Goal: Information Seeking & Learning: Check status

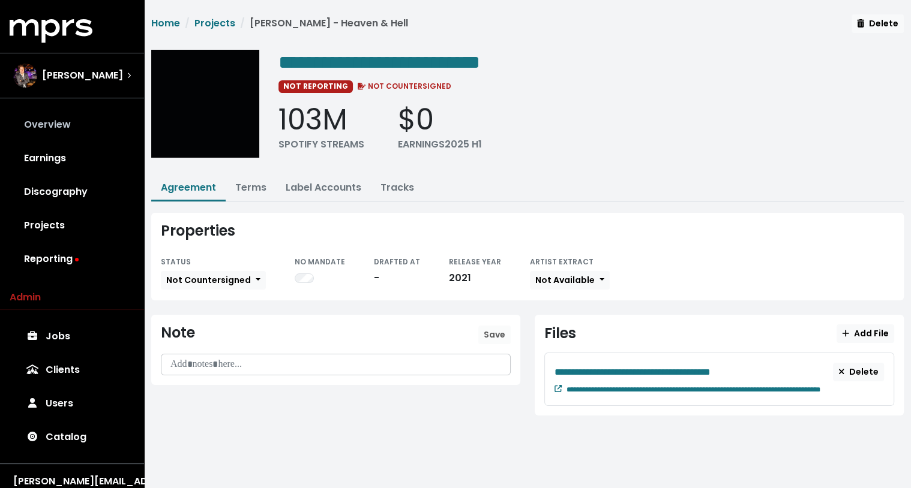
click at [58, 122] on link "Overview" at bounding box center [72, 125] width 125 height 34
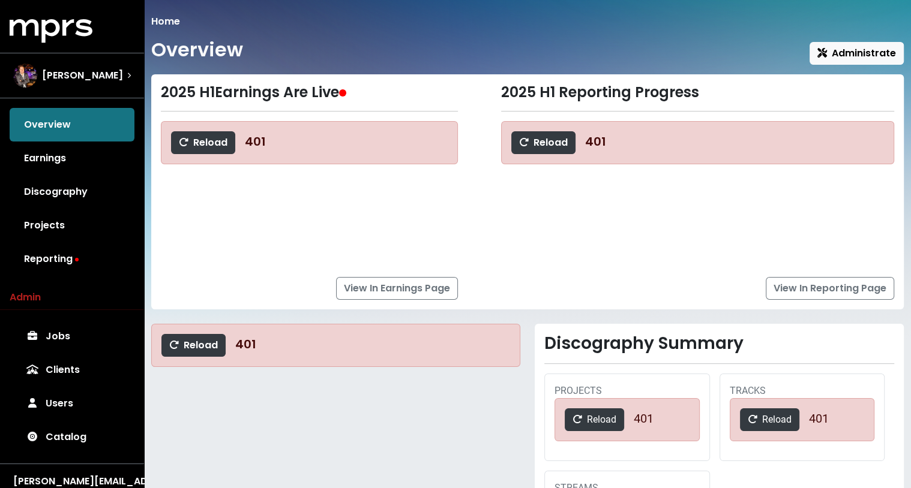
click at [56, 36] on icon "MPRS Logo" at bounding box center [51, 31] width 83 height 24
click at [61, 26] on icon "MPRS Logo" at bounding box center [51, 31] width 83 height 24
click at [50, 72] on span "[PERSON_NAME]" at bounding box center [82, 75] width 81 height 14
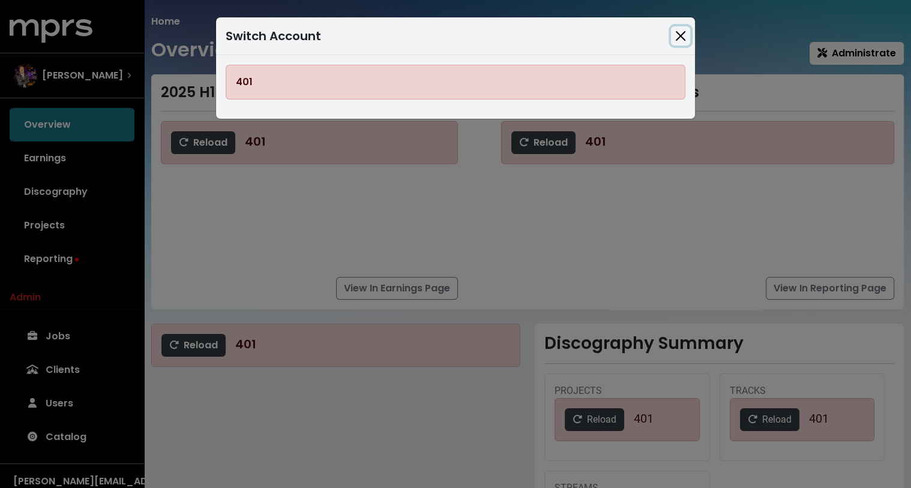
click at [686, 30] on button "Close" at bounding box center [680, 35] width 19 height 19
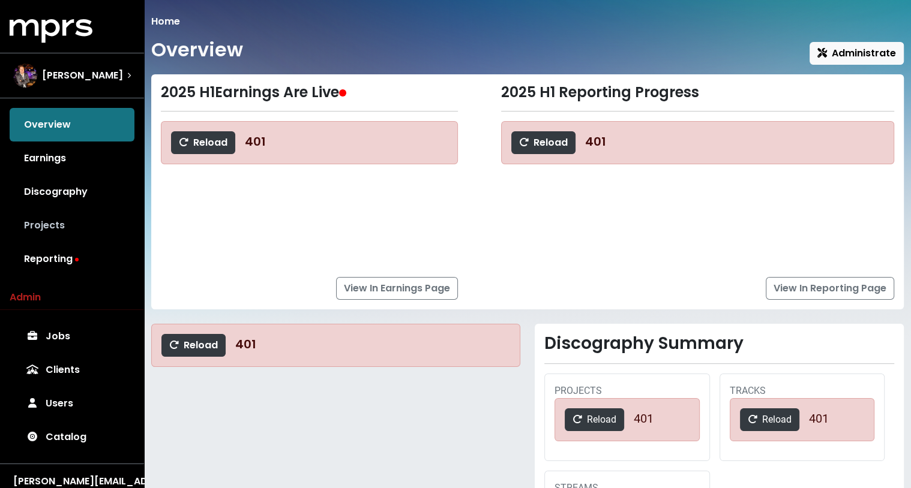
click at [47, 223] on link "Projects" at bounding box center [72, 226] width 125 height 34
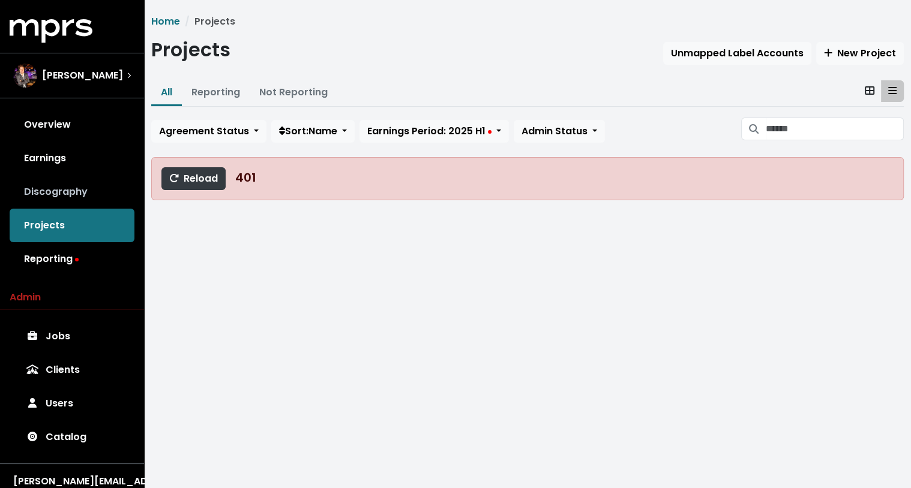
click at [47, 197] on link "Discography" at bounding box center [72, 192] width 125 height 34
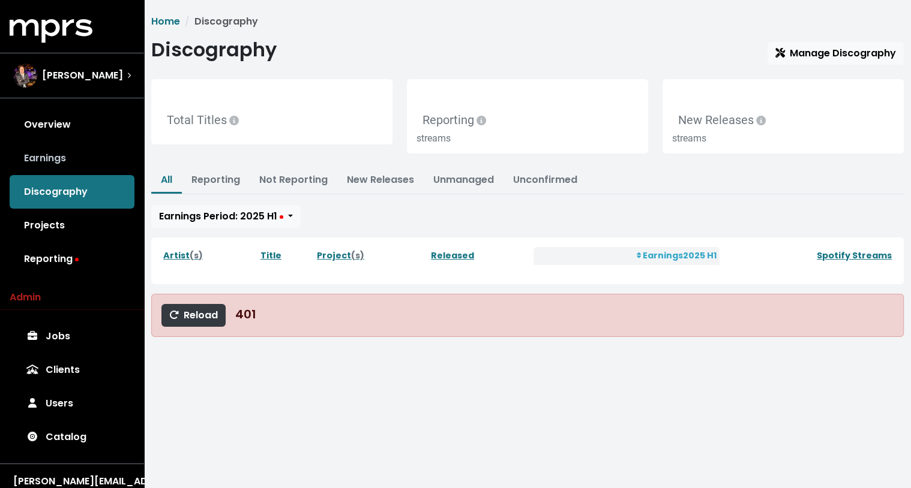
click at [49, 162] on link "Earnings" at bounding box center [72, 159] width 125 height 34
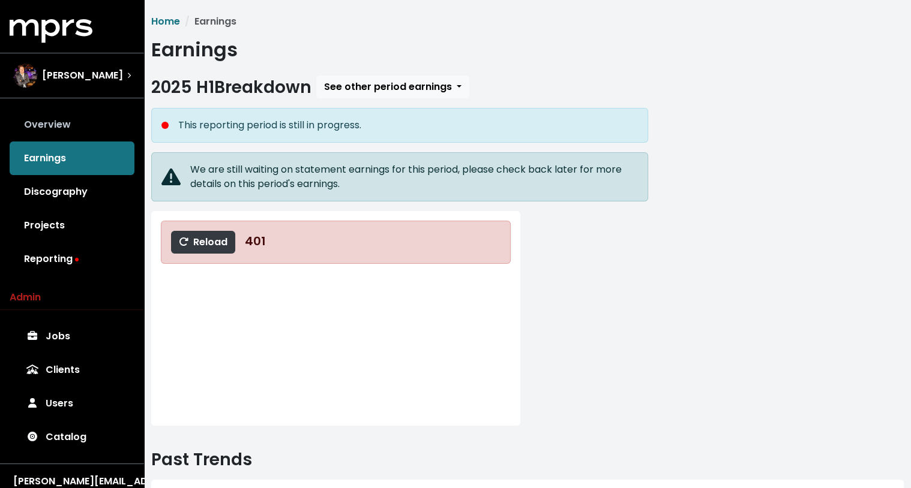
click at [50, 124] on link "Overview" at bounding box center [72, 125] width 125 height 34
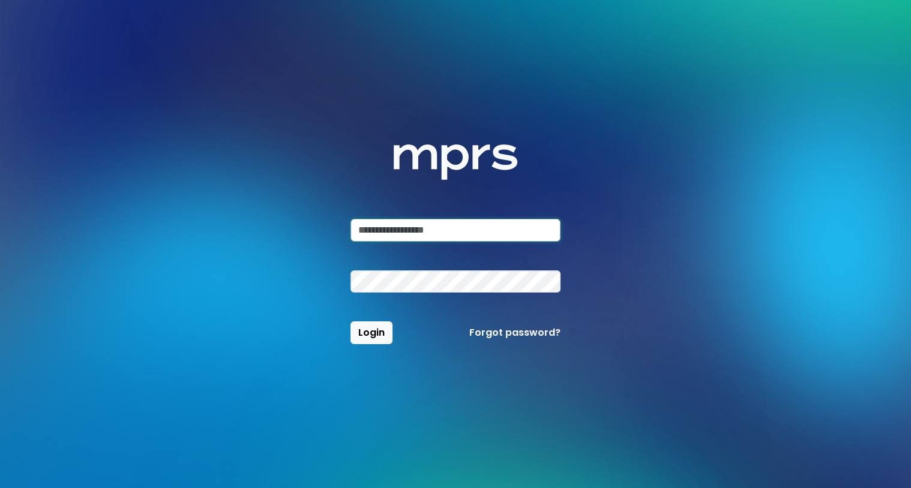
click at [406, 229] on input "email" at bounding box center [455, 230] width 210 height 23
click at [0, 488] on com-1password-button at bounding box center [0, 488] width 0 height 0
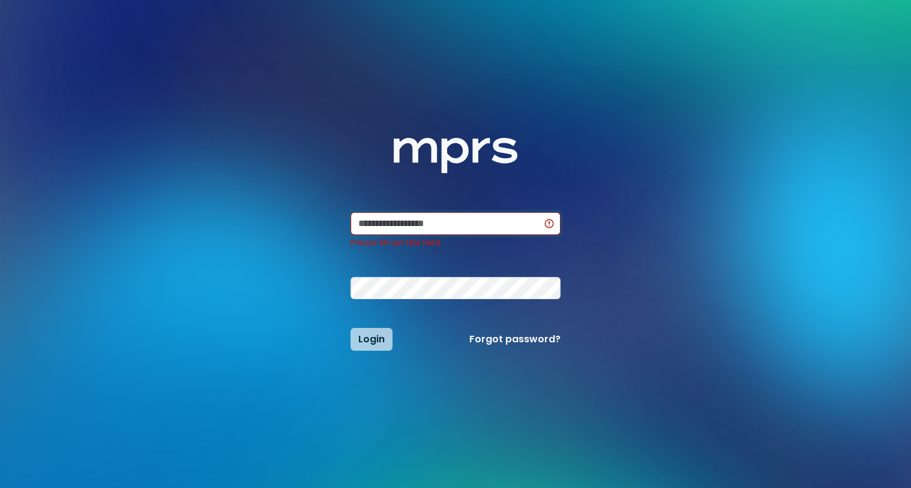
type input "**********"
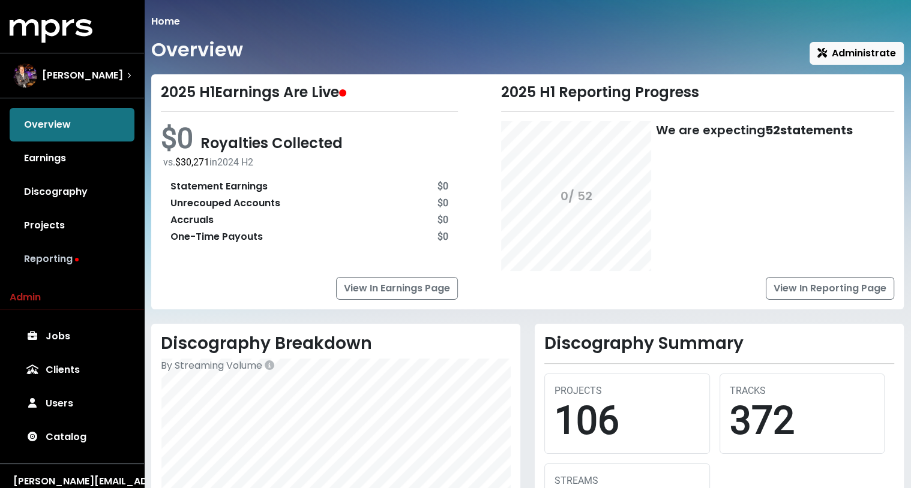
click at [65, 253] on link "Reporting" at bounding box center [72, 259] width 125 height 34
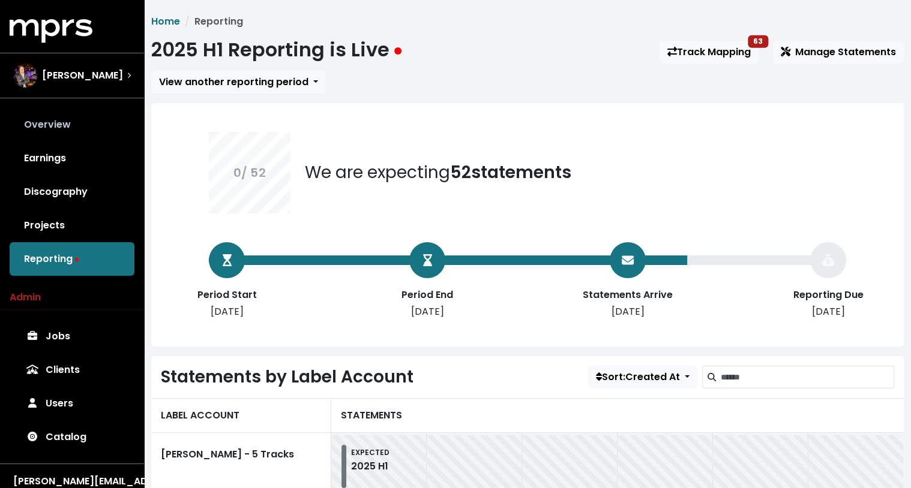
click at [58, 122] on link "Overview" at bounding box center [72, 125] width 125 height 34
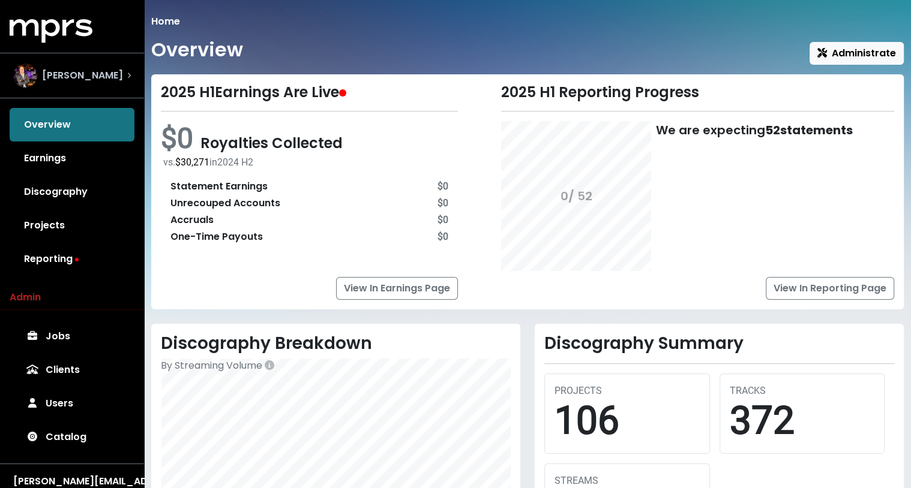
click at [61, 70] on span "[PERSON_NAME]" at bounding box center [82, 75] width 81 height 14
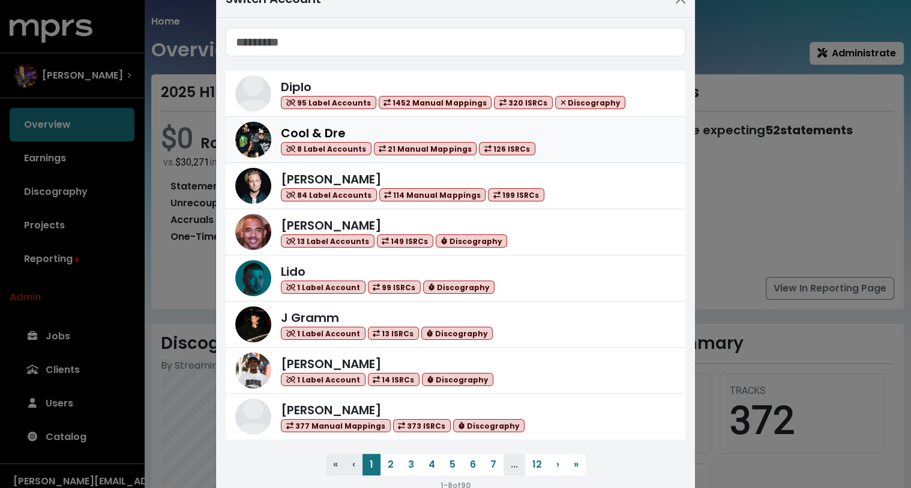
scroll to position [40, 0]
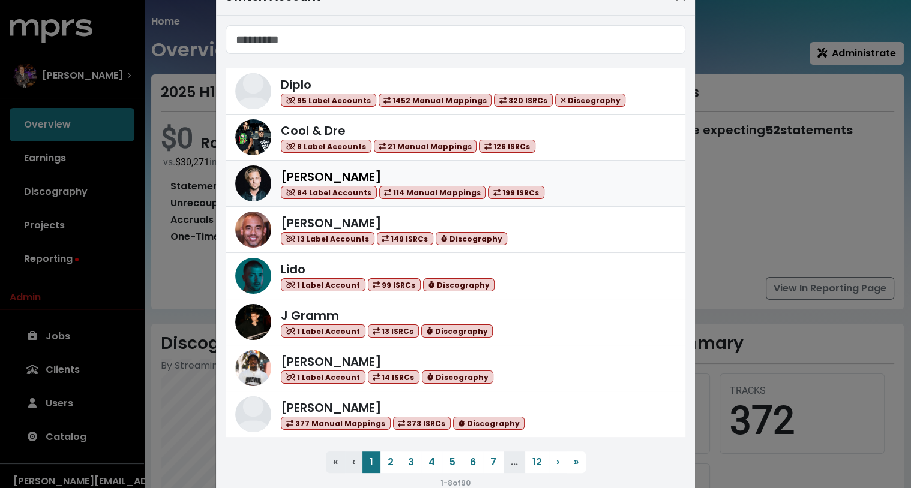
click at [254, 173] on img at bounding box center [253, 184] width 36 height 36
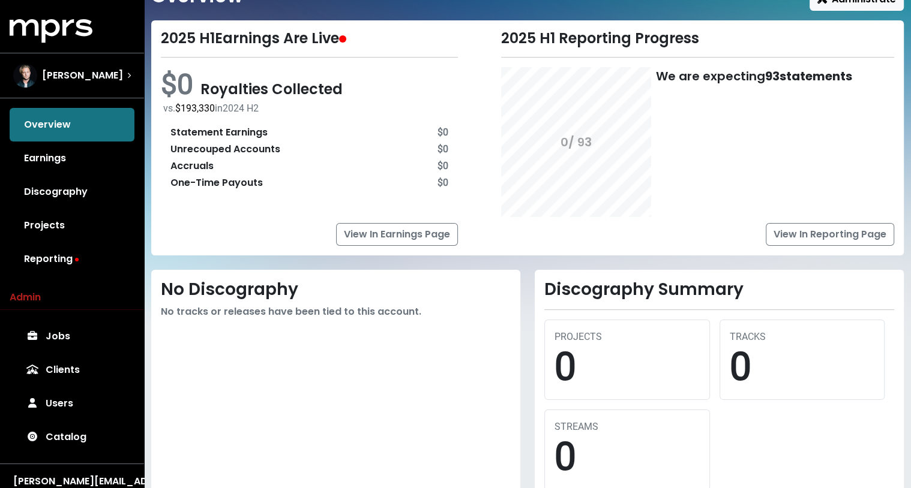
scroll to position [55, 0]
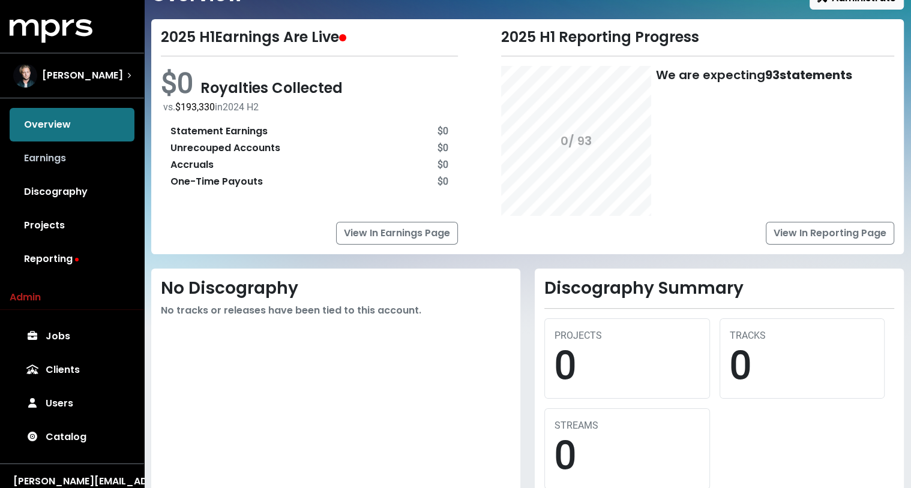
click at [66, 156] on link "Earnings" at bounding box center [72, 159] width 125 height 34
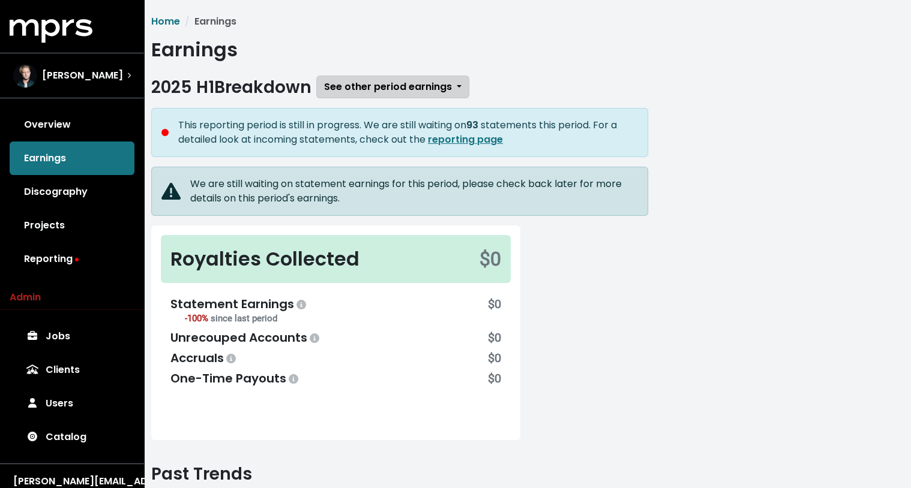
click at [370, 81] on span "See other period earnings" at bounding box center [388, 87] width 128 height 14
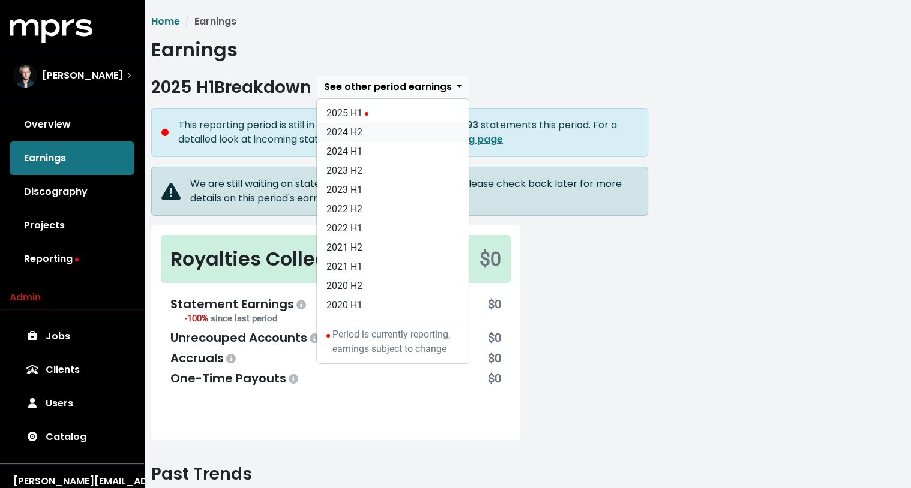
click at [376, 130] on link "2024 H2" at bounding box center [393, 132] width 152 height 19
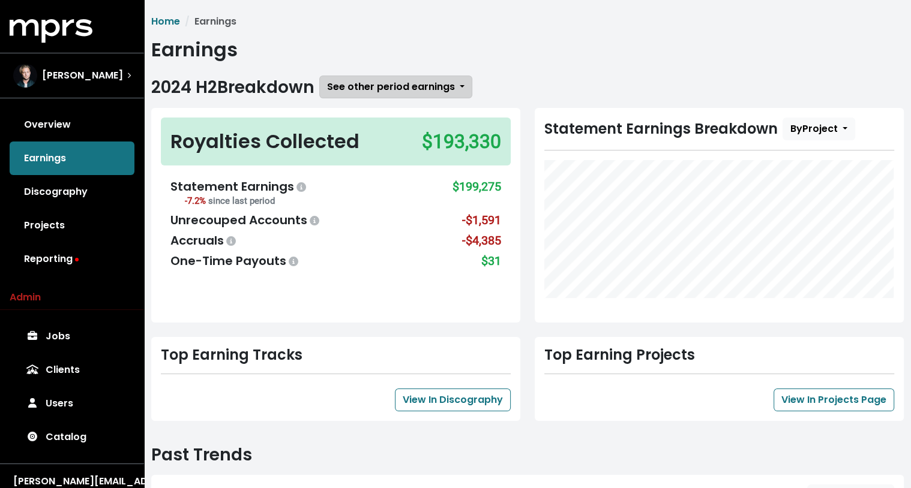
click at [392, 85] on span "See other period earnings" at bounding box center [391, 87] width 128 height 14
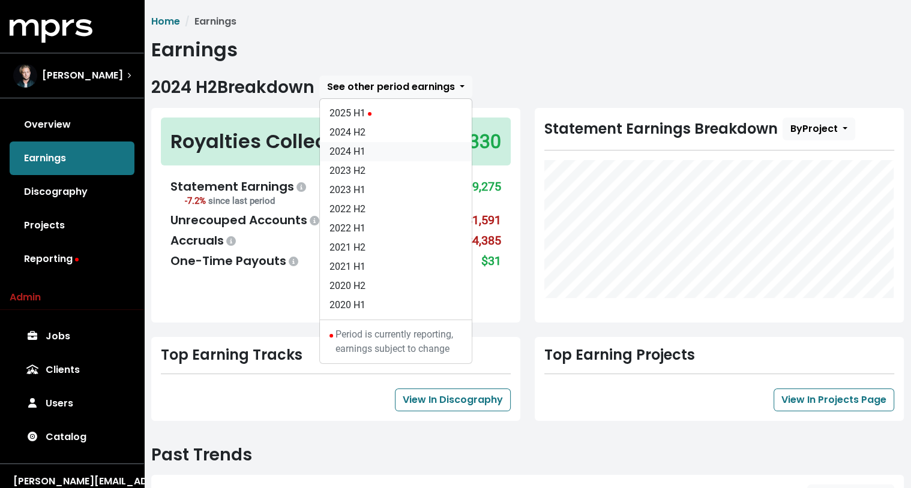
click at [380, 149] on link "2024 H1" at bounding box center [396, 151] width 152 height 19
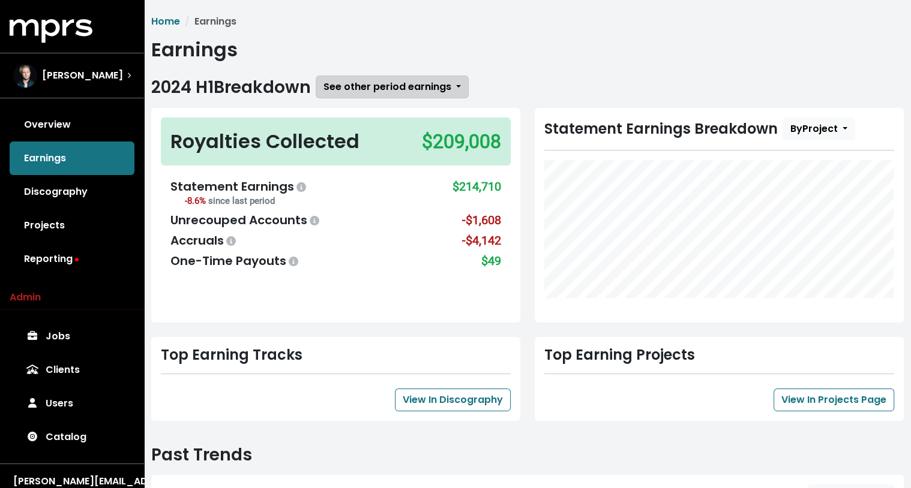
click at [404, 81] on span "See other period earnings" at bounding box center [387, 87] width 128 height 14
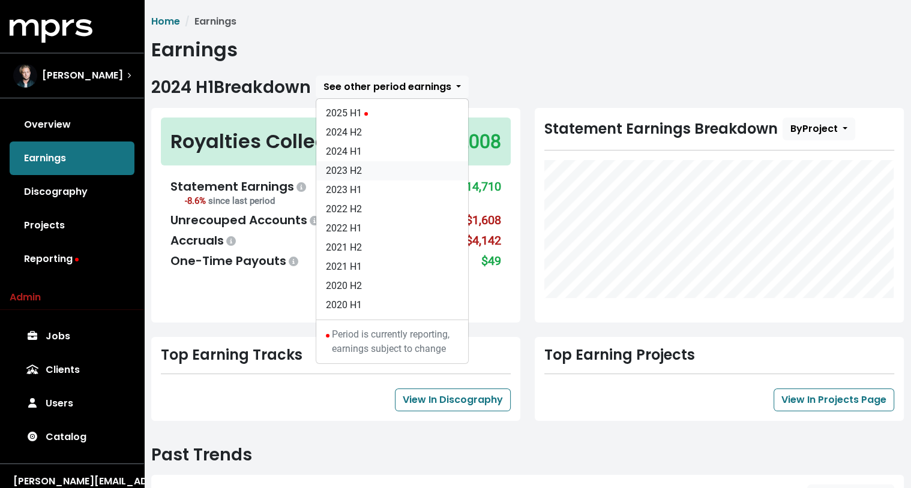
click at [383, 170] on link "2023 H2" at bounding box center [392, 170] width 152 height 19
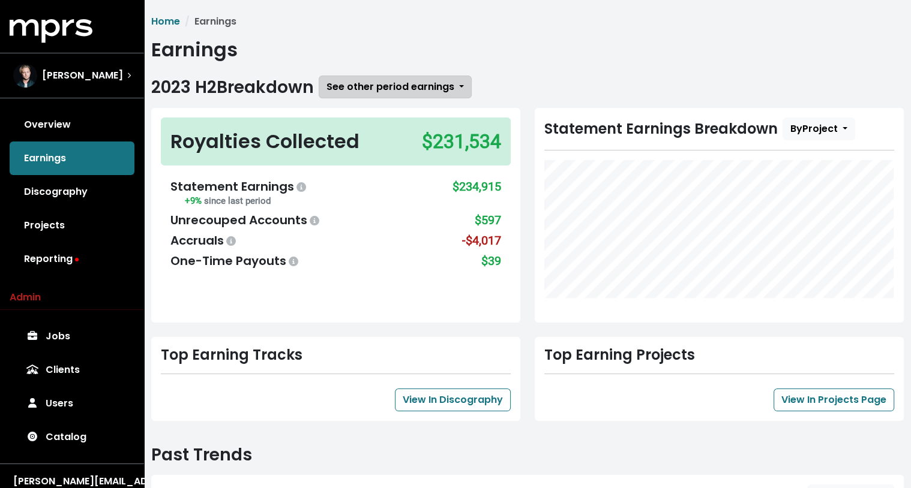
click at [403, 85] on span "See other period earnings" at bounding box center [390, 87] width 128 height 14
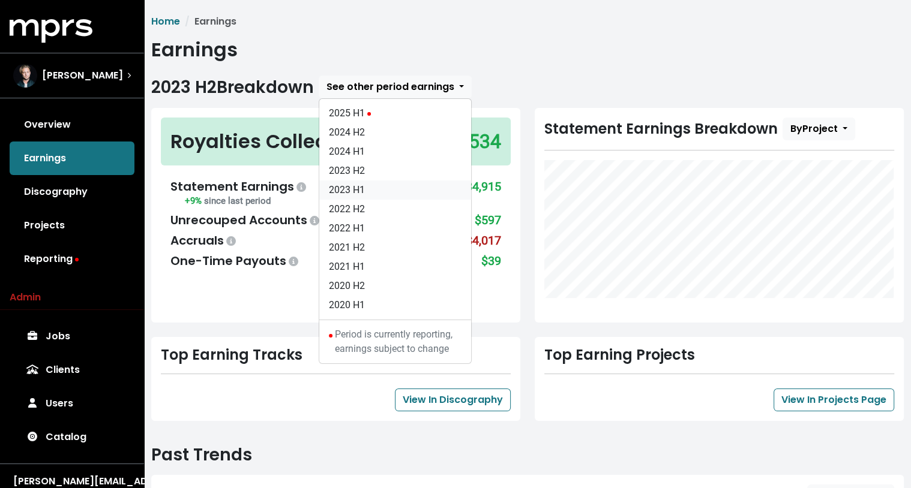
click at [385, 191] on link "2023 H1" at bounding box center [395, 190] width 152 height 19
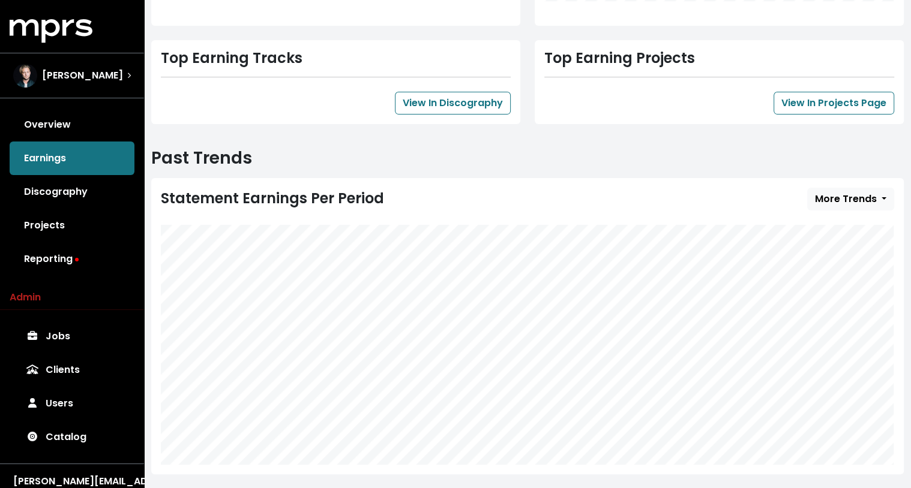
scroll to position [298, 0]
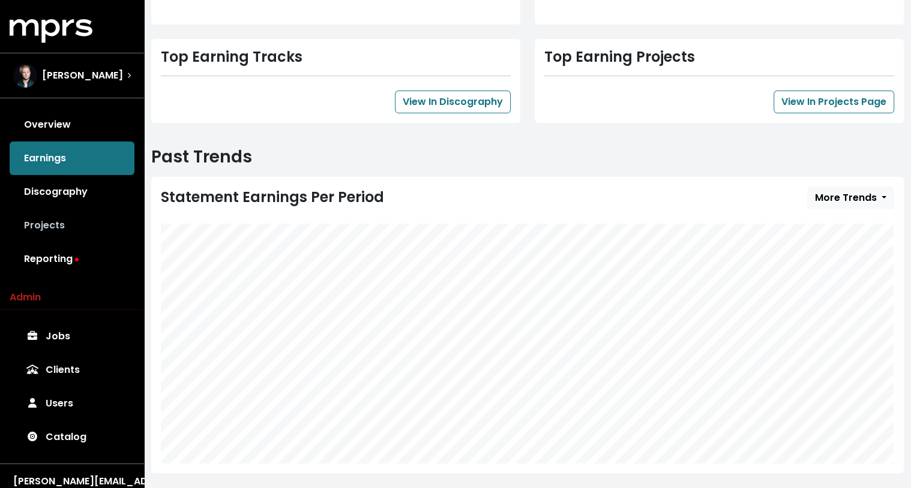
click at [51, 225] on link "Projects" at bounding box center [72, 226] width 125 height 34
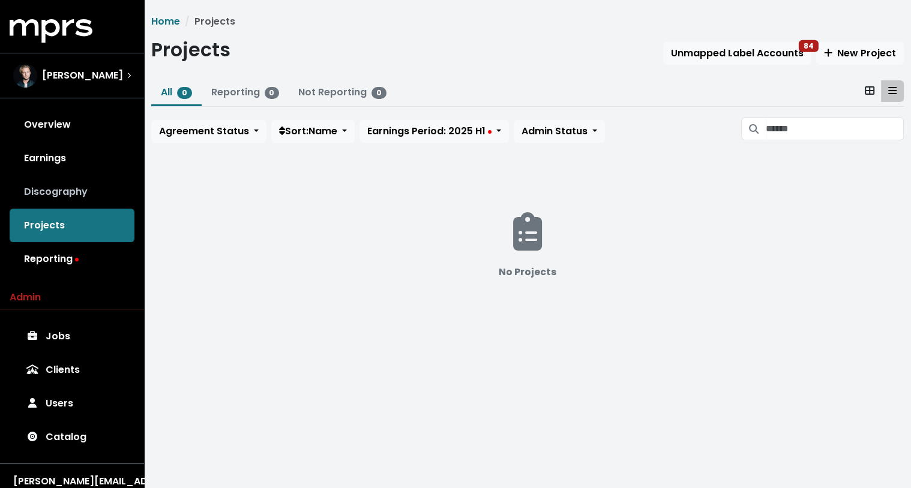
click at [84, 196] on link "Discography" at bounding box center [72, 192] width 125 height 34
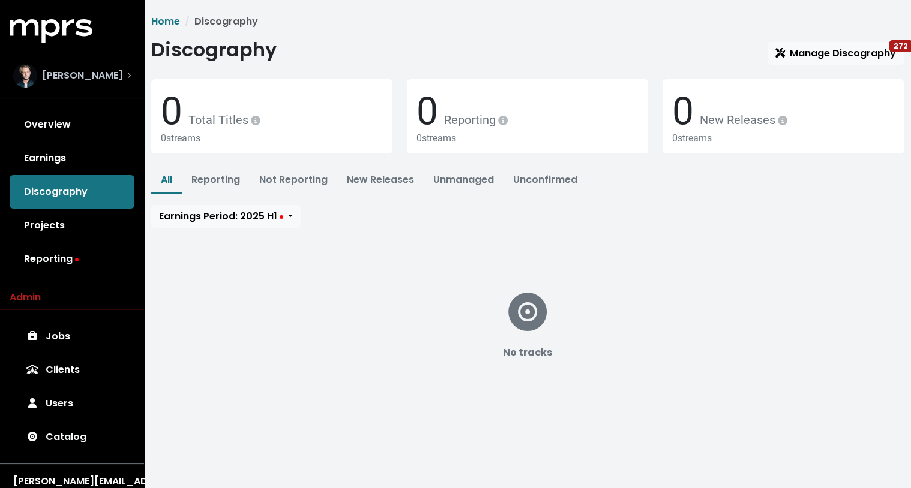
click at [112, 75] on div "[PERSON_NAME]" at bounding box center [72, 76] width 118 height 24
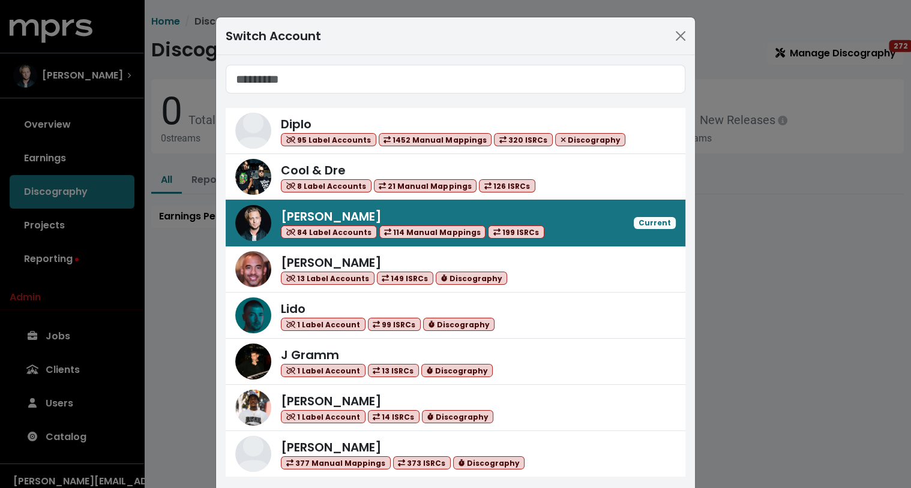
click at [314, 79] on input "Search accounts" at bounding box center [456, 79] width 460 height 29
click at [265, 124] on img at bounding box center [253, 131] width 36 height 36
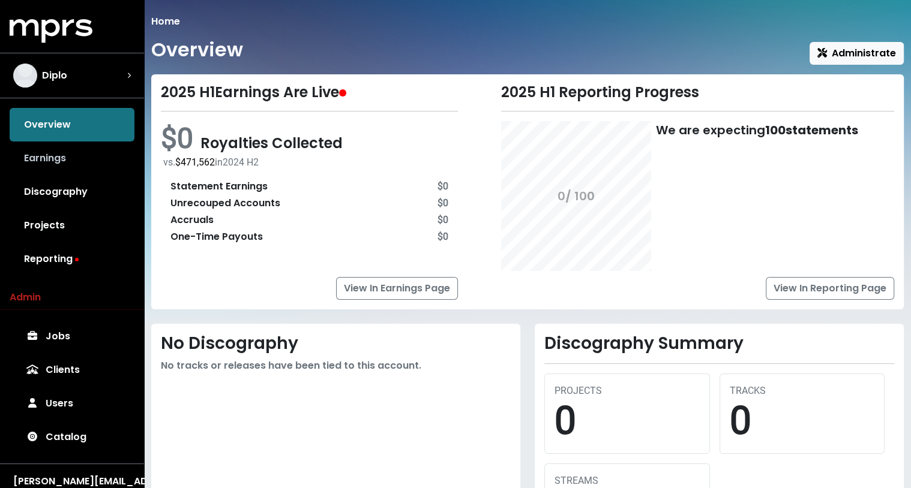
click at [79, 155] on link "Earnings" at bounding box center [72, 159] width 125 height 34
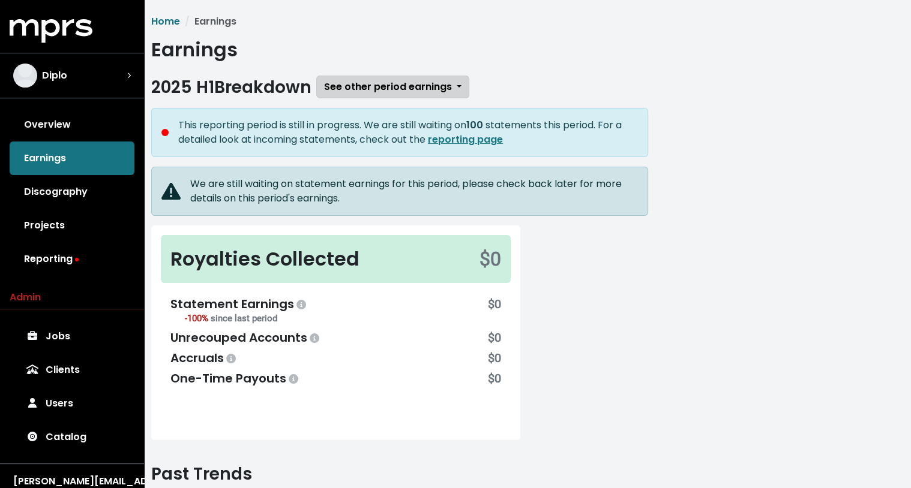
click at [392, 83] on span "See other period earnings" at bounding box center [388, 87] width 128 height 14
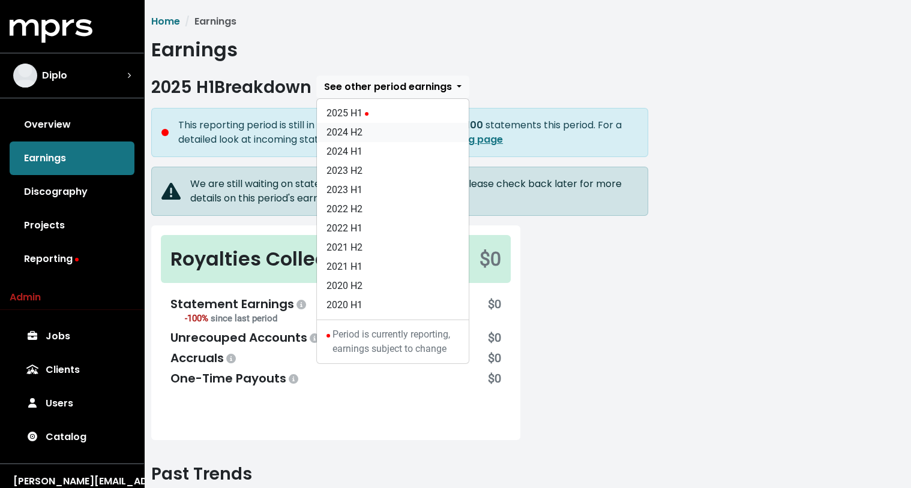
click at [379, 134] on link "2024 H2" at bounding box center [393, 132] width 152 height 19
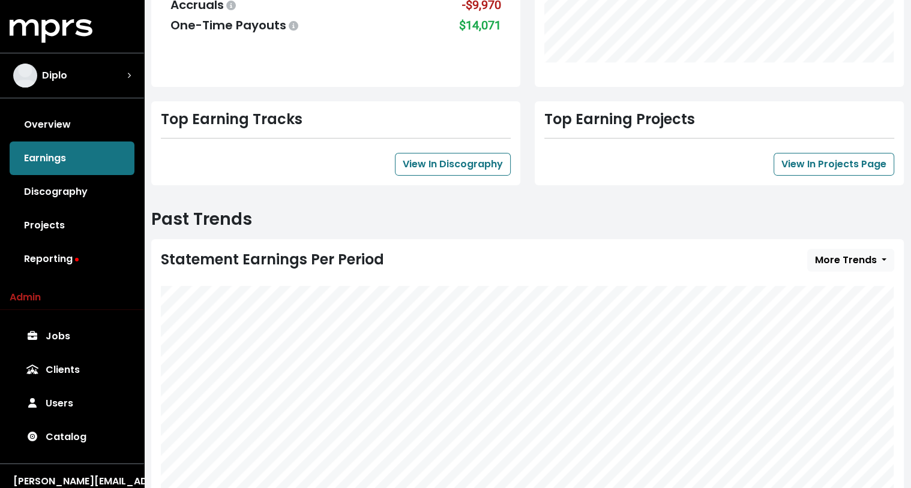
scroll to position [314, 0]
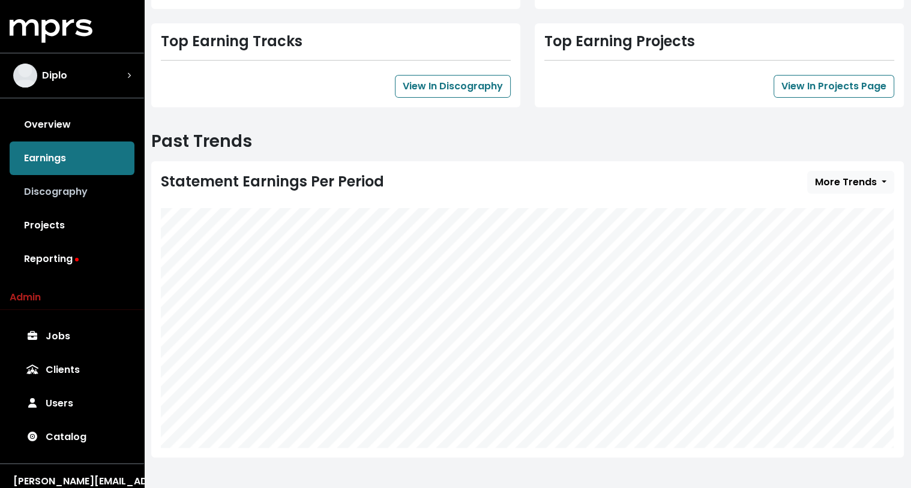
click at [81, 191] on link "Discography" at bounding box center [72, 192] width 125 height 34
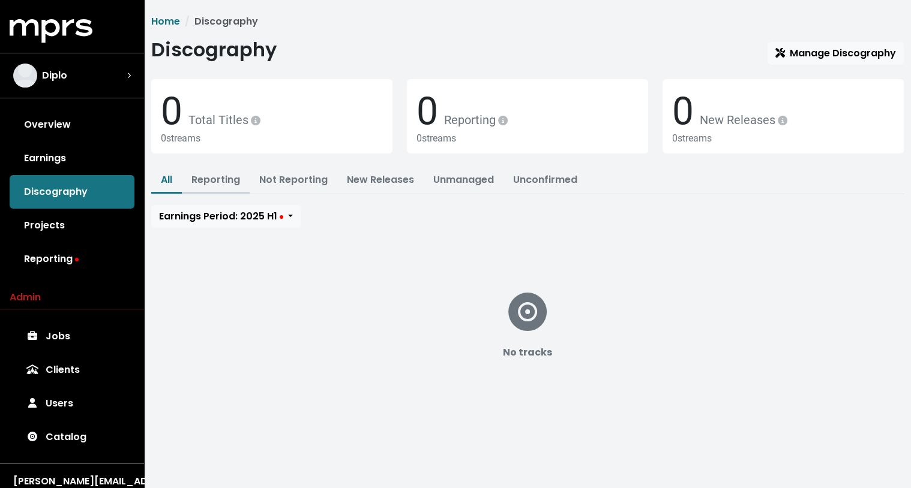
click at [220, 181] on link "Reporting" at bounding box center [215, 180] width 49 height 14
click at [89, 163] on link "Earnings" at bounding box center [72, 159] width 125 height 34
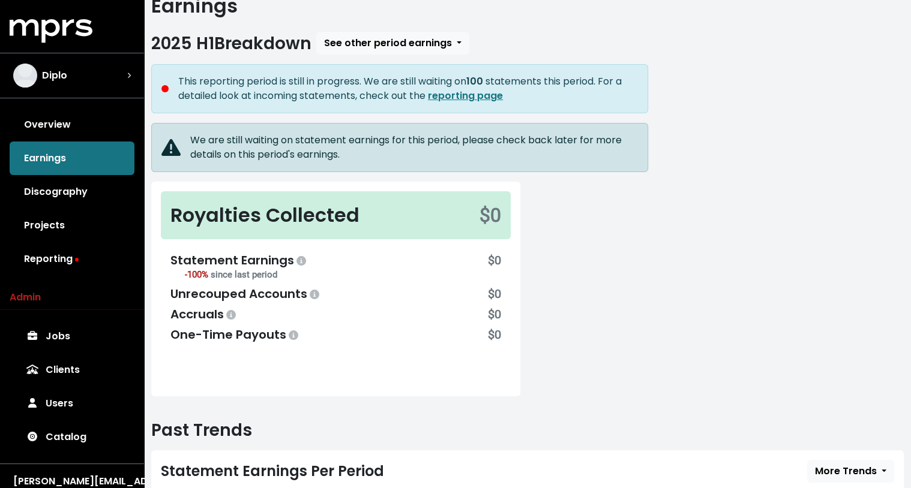
scroll to position [50, 0]
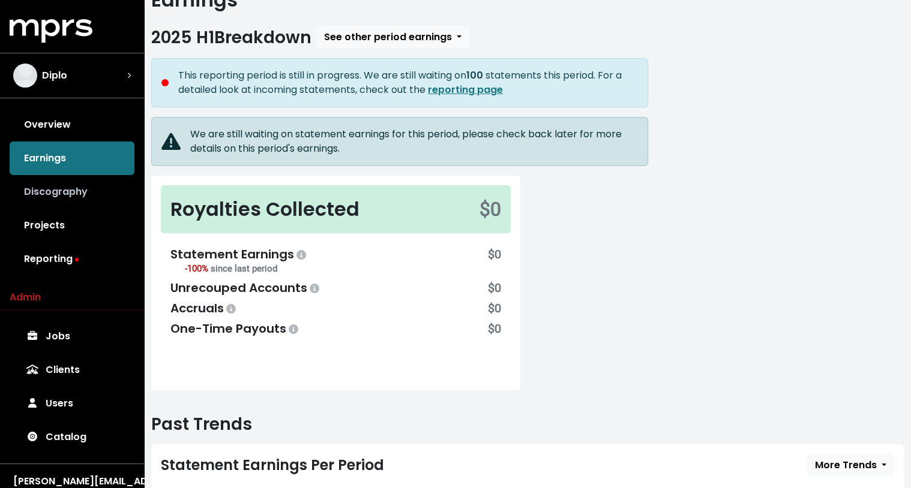
click at [78, 175] on link "Discography" at bounding box center [72, 192] width 125 height 34
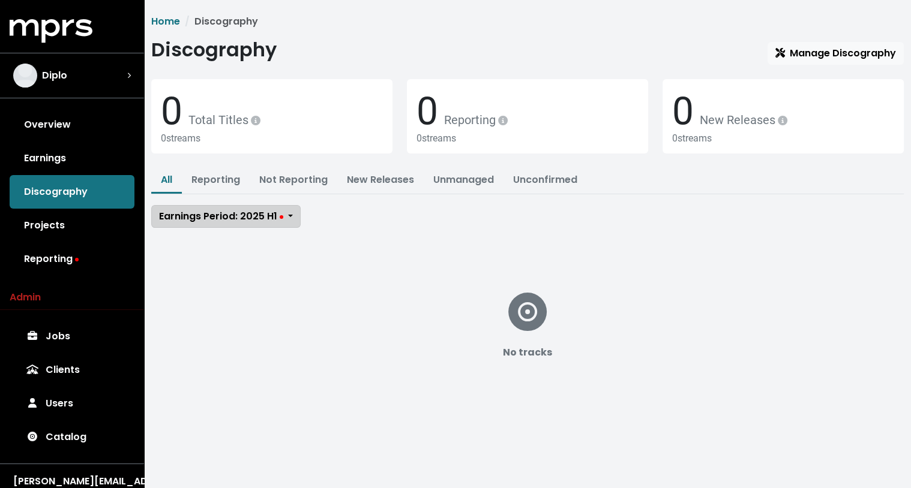
click at [251, 216] on span "Earnings Period: 2025 H1" at bounding box center [221, 216] width 124 height 14
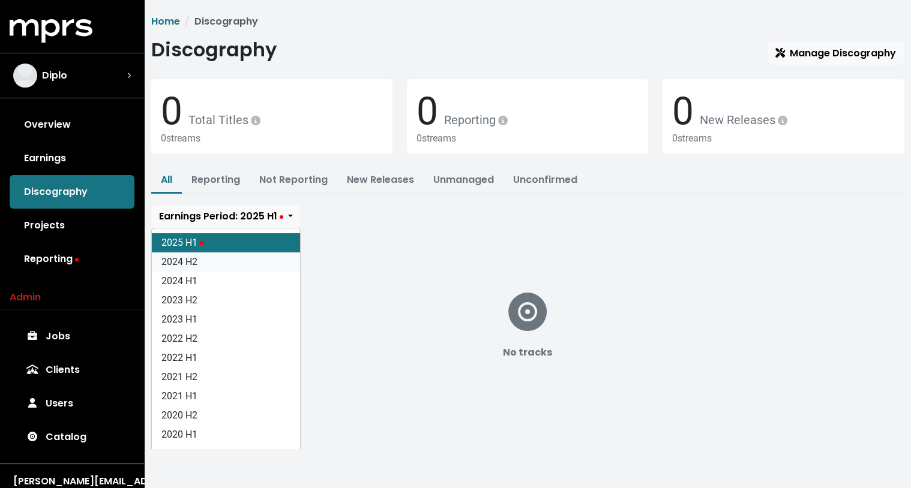
click at [256, 255] on link "2024 H2" at bounding box center [226, 262] width 148 height 19
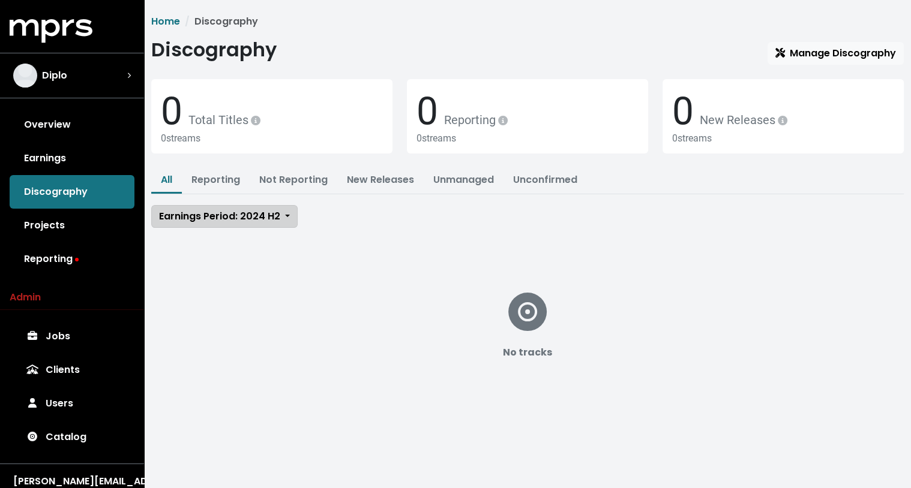
click at [262, 216] on span "Earnings Period: 2024 H2" at bounding box center [219, 216] width 121 height 14
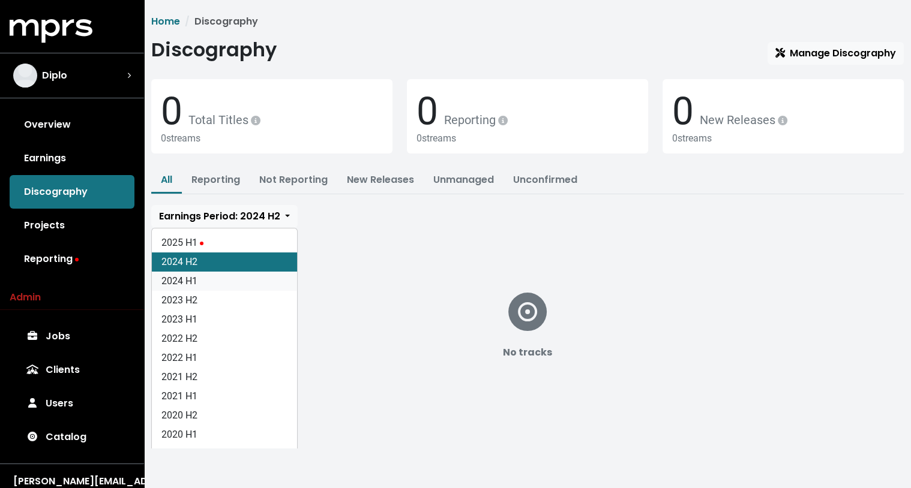
click at [247, 286] on link "2024 H1" at bounding box center [224, 281] width 145 height 19
